Goal: Transaction & Acquisition: Purchase product/service

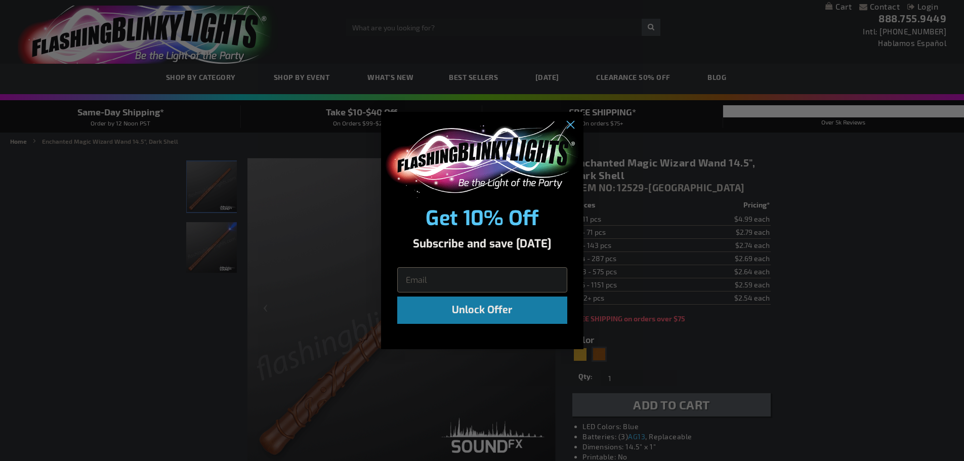
click at [848, 284] on div "Close dialog Get 10% Off Subscribe and save today Unlock Offer Submit" at bounding box center [482, 230] width 964 height 461
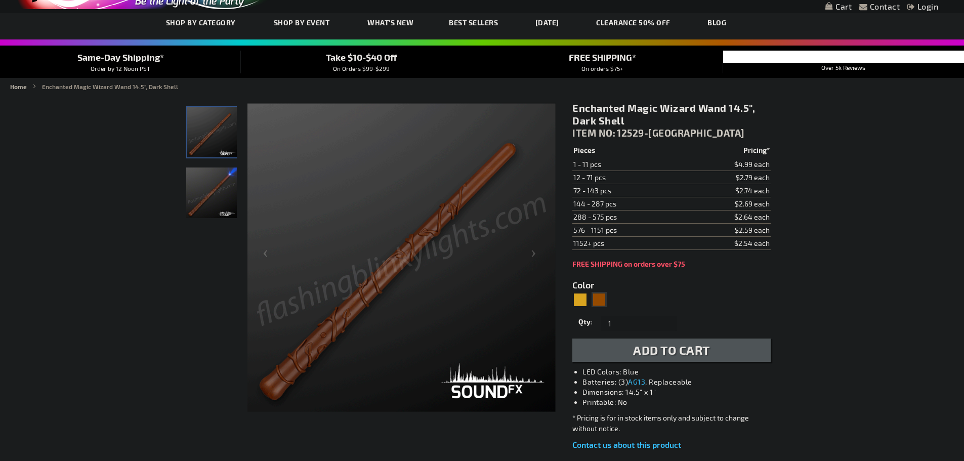
scroll to position [152, 0]
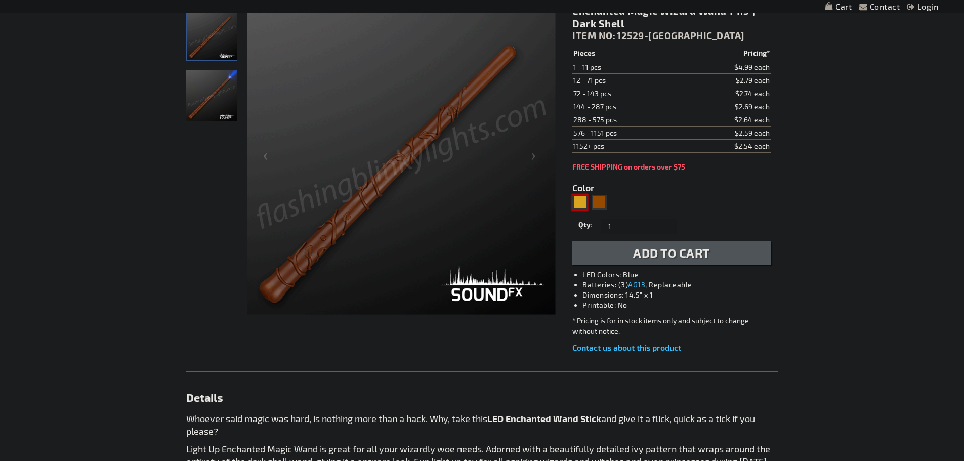
click at [577, 203] on div "Gold" at bounding box center [579, 202] width 15 height 15
type input "5633"
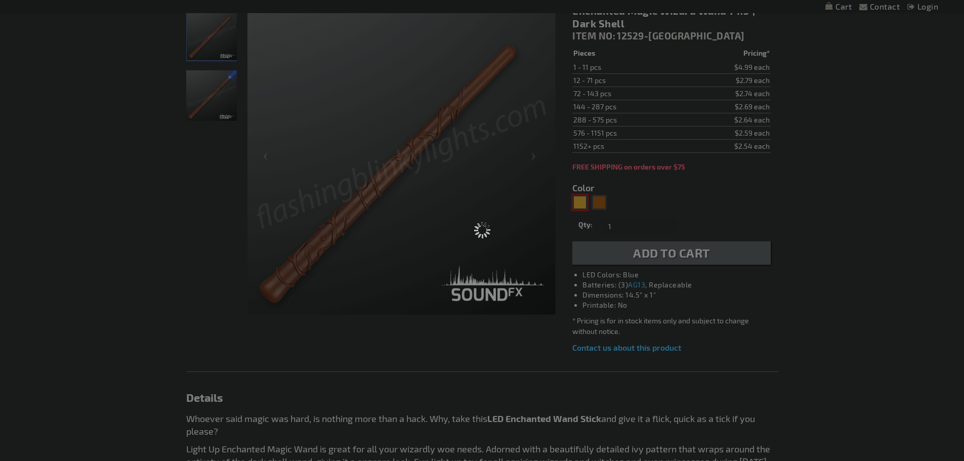
type input "12529-LT"
type input "Customize - Enchanted Wizard Magic Wand for Kids 14.5&quot;, Light Shell - ITEM…"
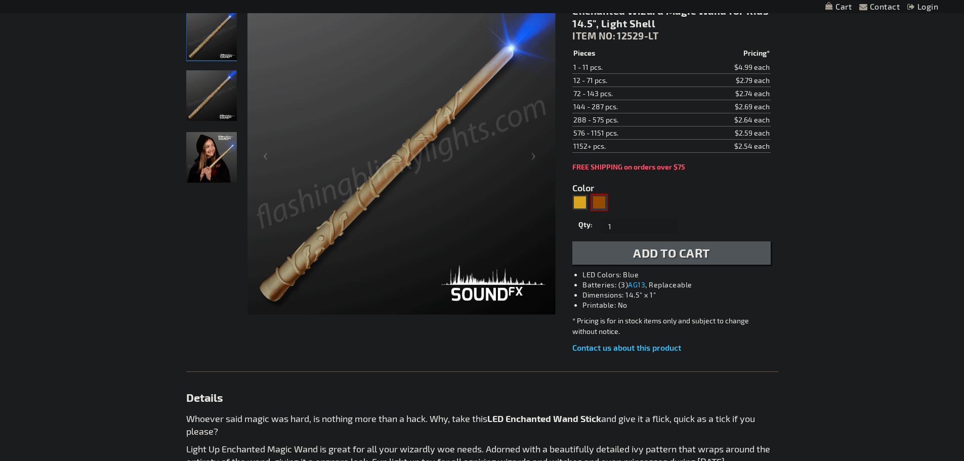
click at [599, 200] on div "Brown" at bounding box center [598, 202] width 15 height 15
type input "5696"
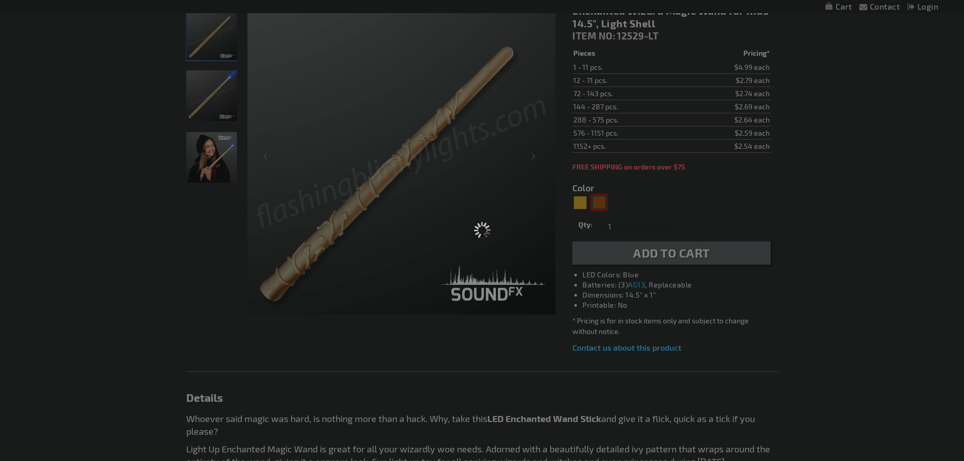
type input "12529-DK"
type input "Customize - Enchanted Magic Wizard Wand 14.5&quot;, Dark Shell - ITEM NO: 12529…"
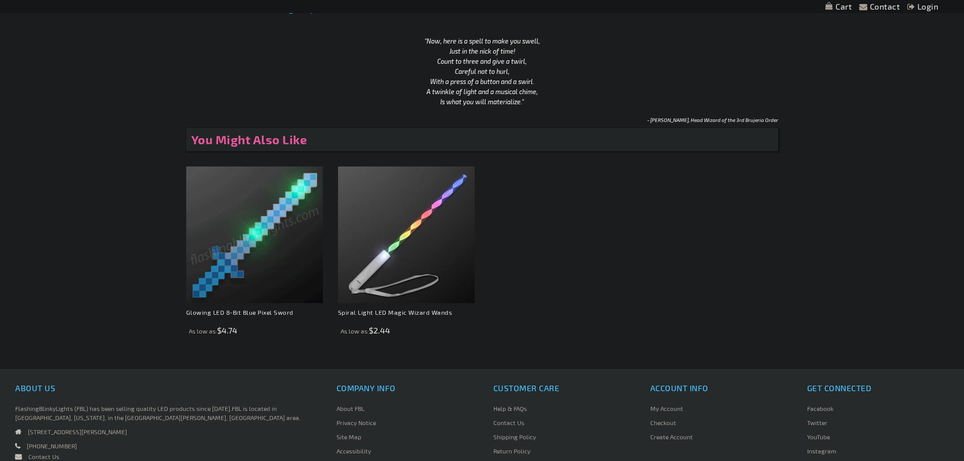
scroll to position [658, 0]
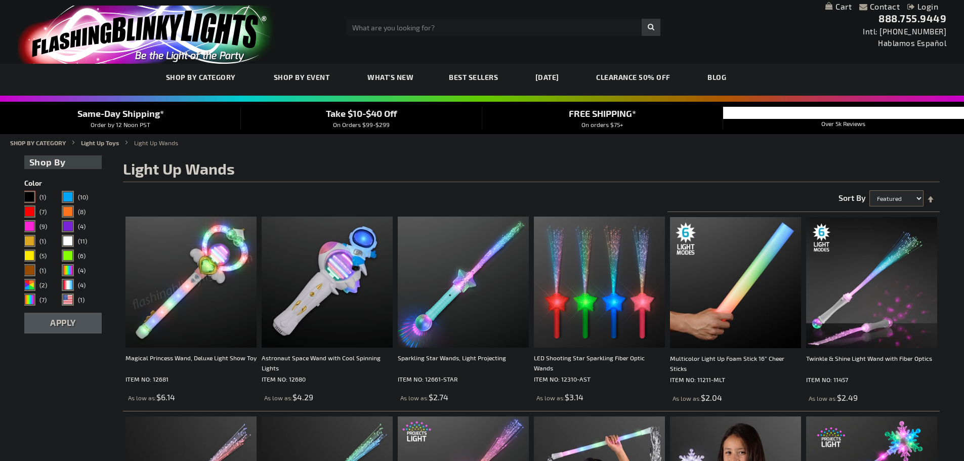
click at [28, 194] on div "Black" at bounding box center [29, 197] width 10 height 10
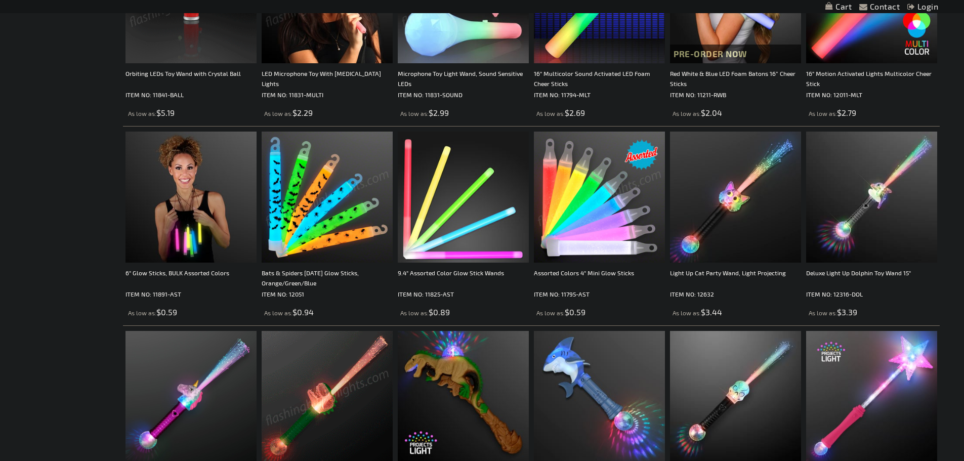
scroll to position [759, 0]
